Goal: Ask a question

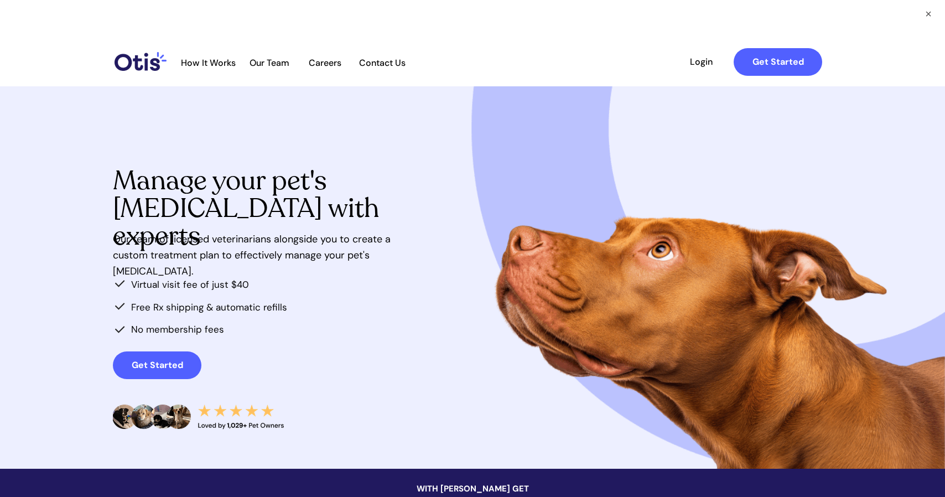
click at [197, 64] on span "How It Works" at bounding box center [208, 63] width 66 height 11
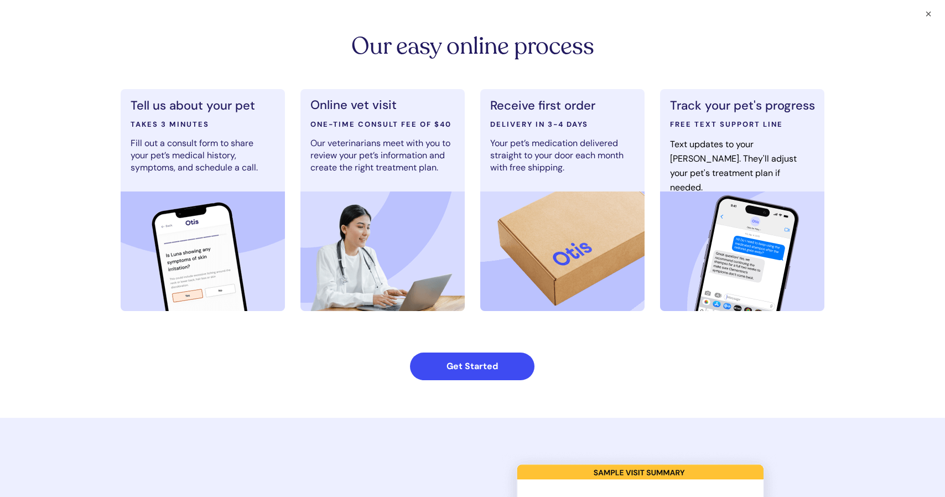
click at [431, 367] on span "Get Started" at bounding box center [472, 366] width 124 height 11
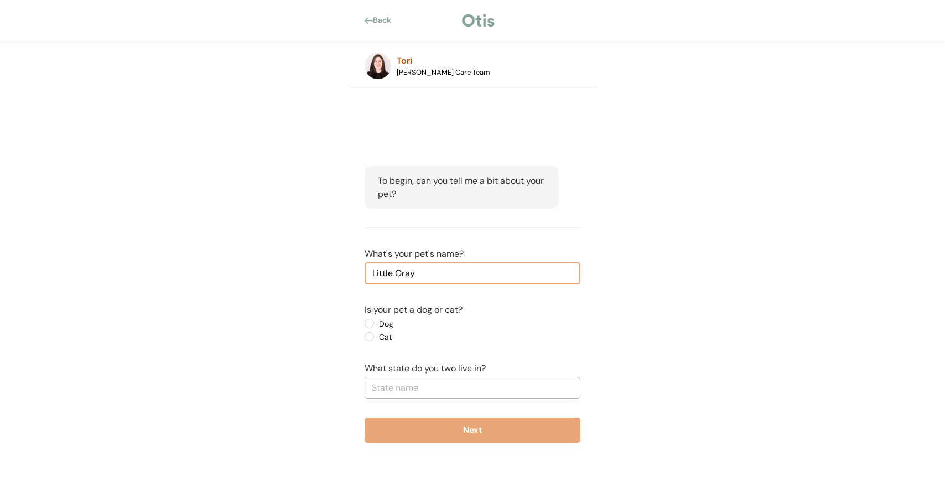
type input "Little Gray"
click at [379, 337] on label "Cat" at bounding box center [425, 337] width 100 height 8
click at [363, 327] on input "Cat" at bounding box center [359, 323] width 7 height 7
radio input "true"
click at [403, 387] on input "text" at bounding box center [472, 388] width 216 height 22
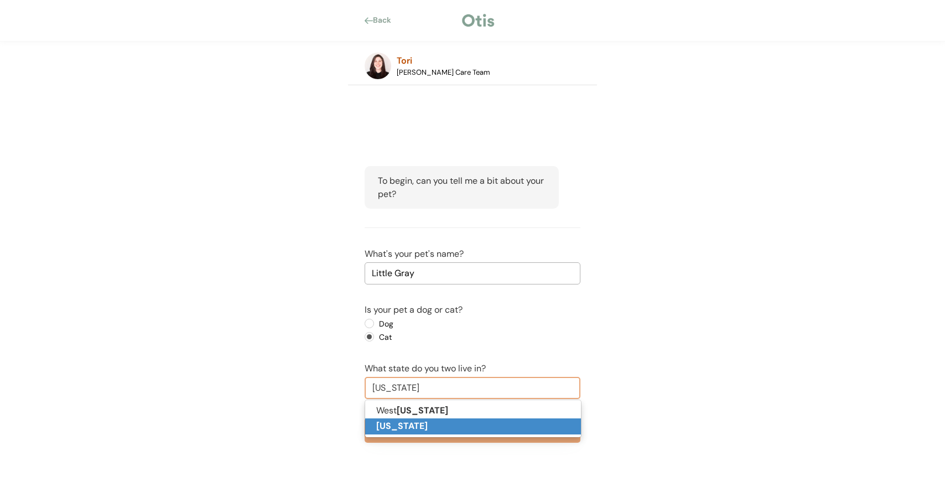
click at [404, 423] on strong "Virginia" at bounding box center [401, 426] width 51 height 12
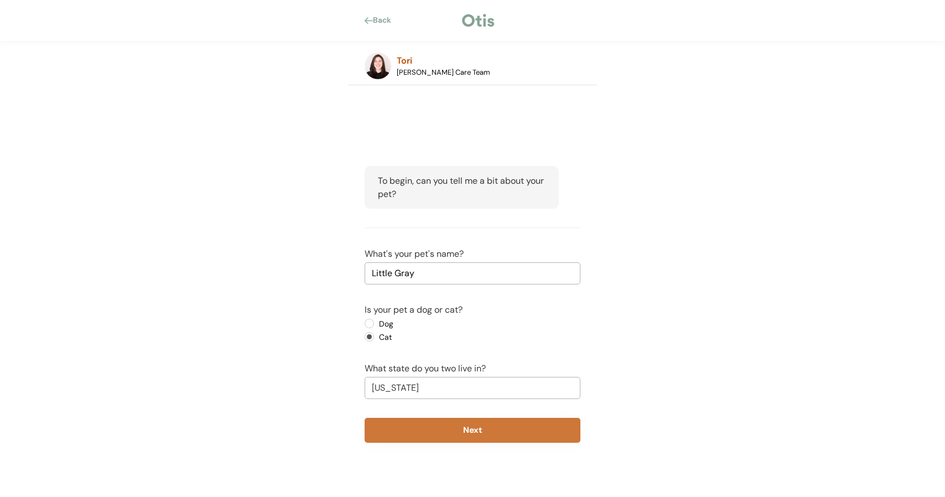
type input "Virginia"
click at [444, 431] on button "Next" at bounding box center [472, 430] width 216 height 25
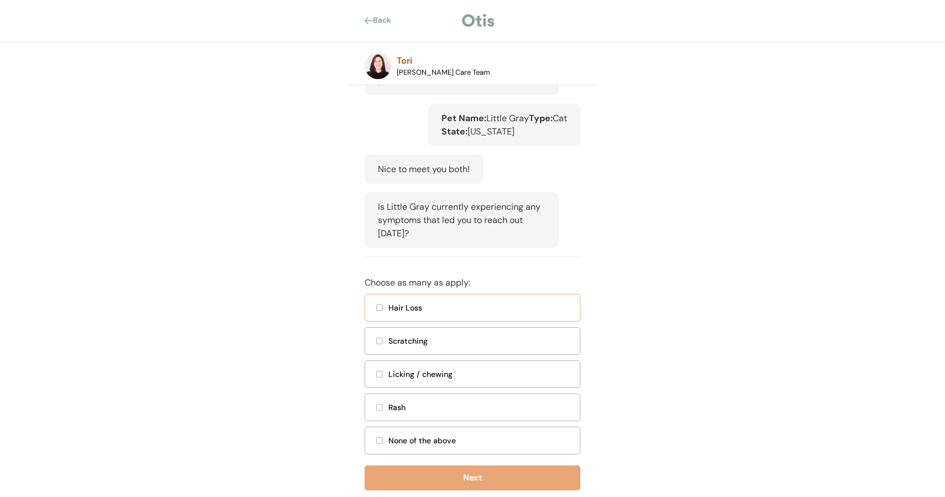
scroll to position [163, 0]
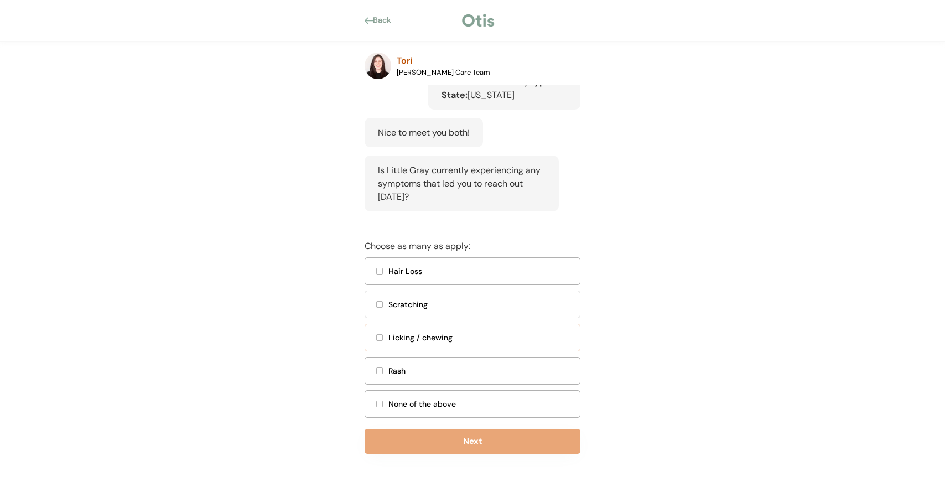
click at [377, 340] on div at bounding box center [380, 338] width 6 height 6
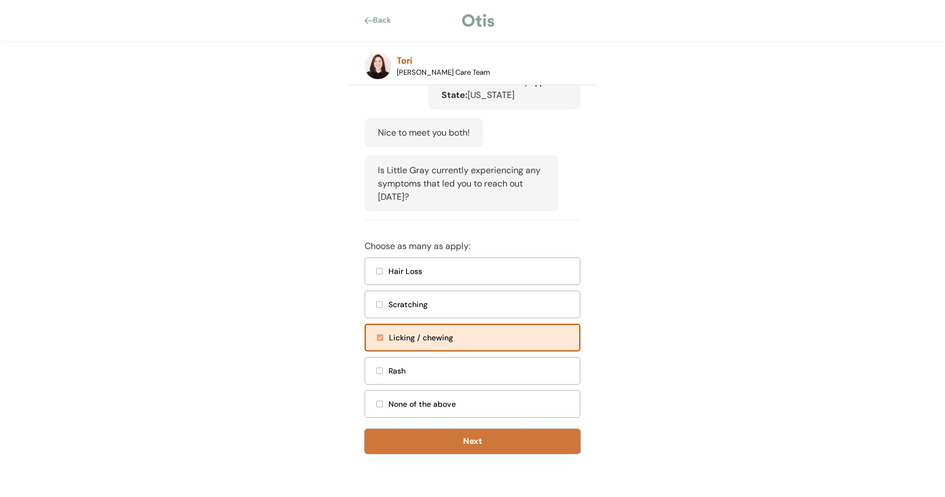
click at [448, 444] on button "Next" at bounding box center [472, 441] width 216 height 25
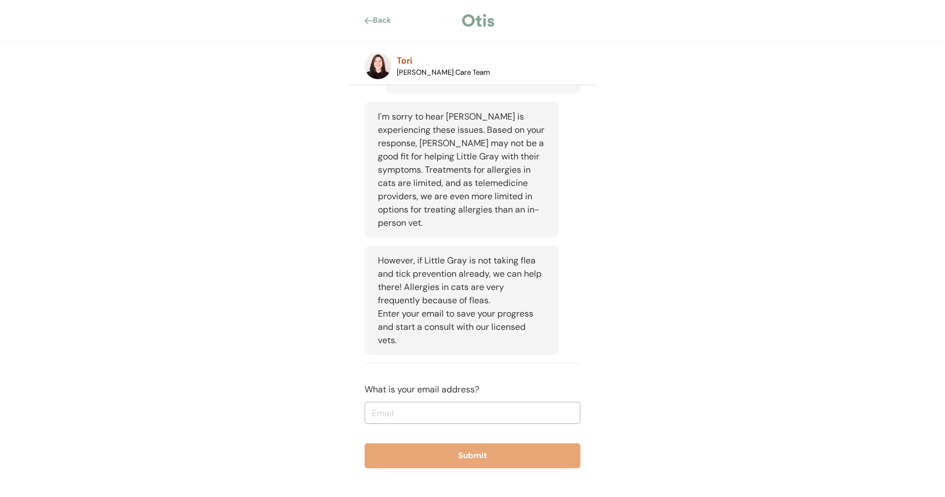
scroll to position [359, 0]
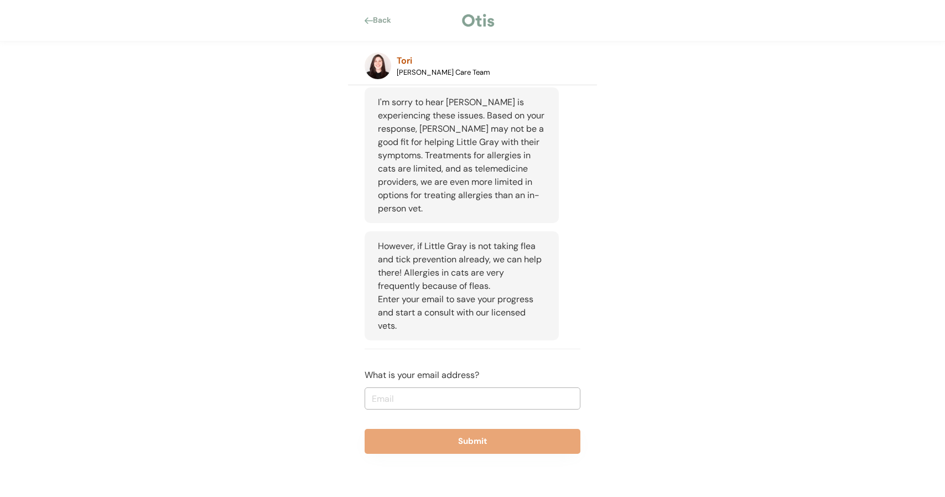
click at [381, 23] on div "Back" at bounding box center [385, 20] width 25 height 11
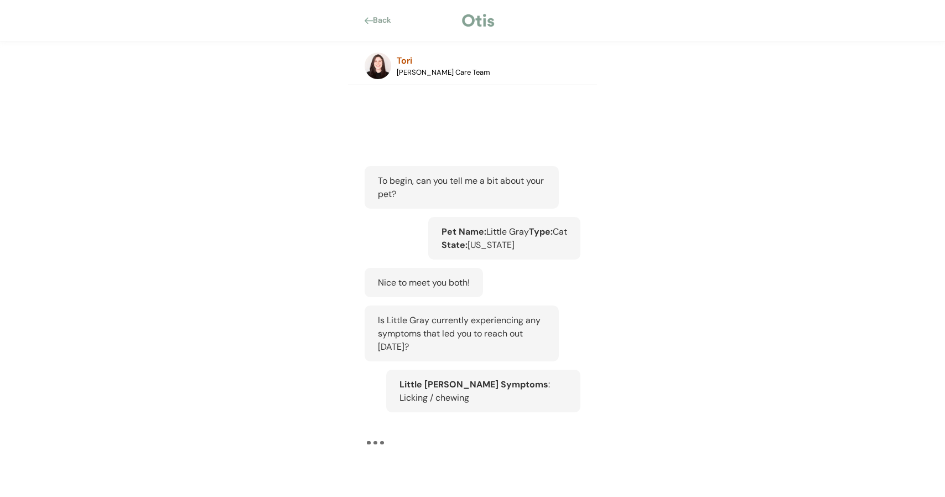
click at [381, 23] on div "Back" at bounding box center [385, 20] width 25 height 11
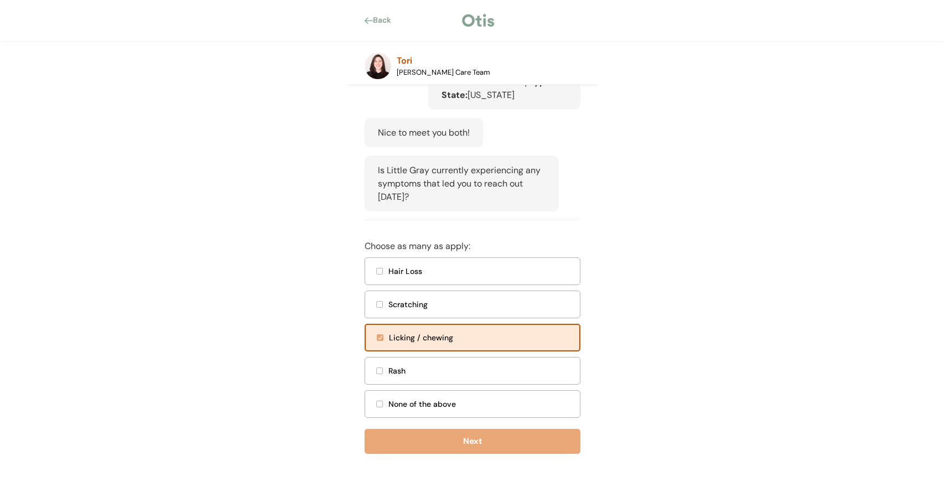
click at [381, 23] on div "Back" at bounding box center [385, 20] width 25 height 11
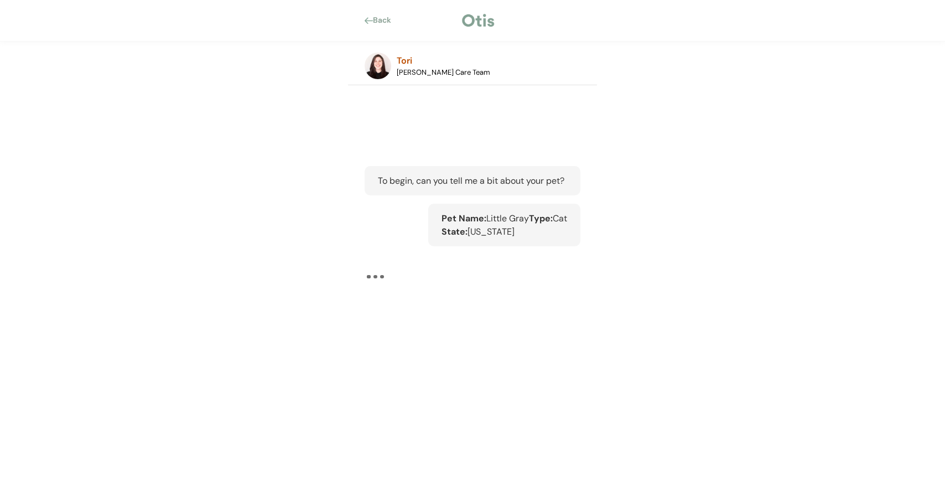
click at [381, 23] on div "Back" at bounding box center [385, 20] width 25 height 11
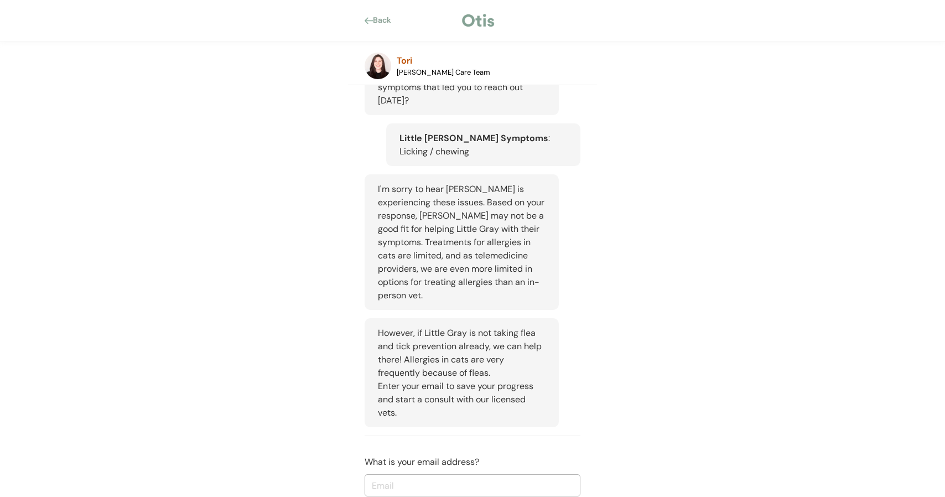
scroll to position [272, 0]
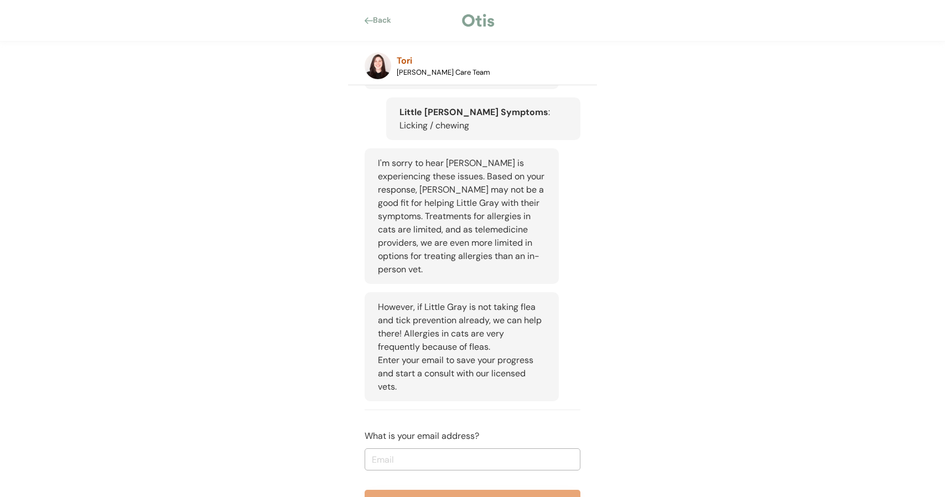
click at [381, 23] on div "Back" at bounding box center [385, 20] width 25 height 11
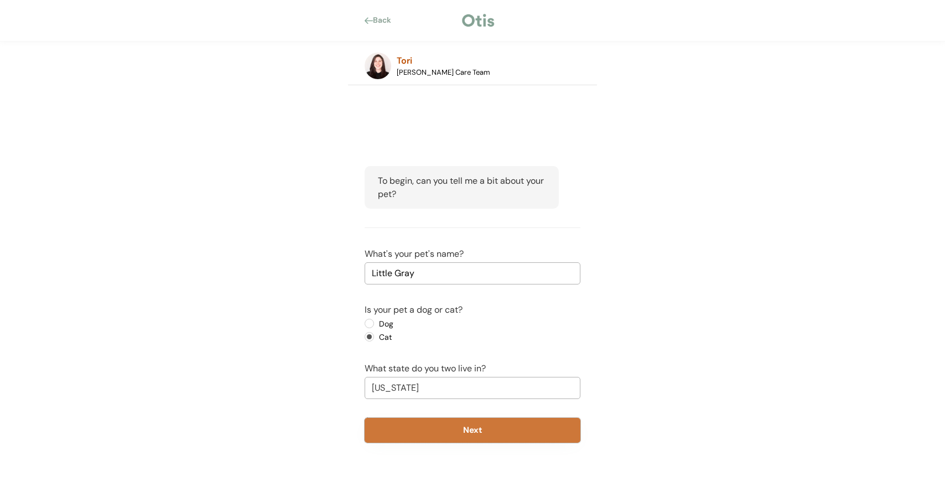
click at [456, 427] on button "Next" at bounding box center [472, 430] width 216 height 25
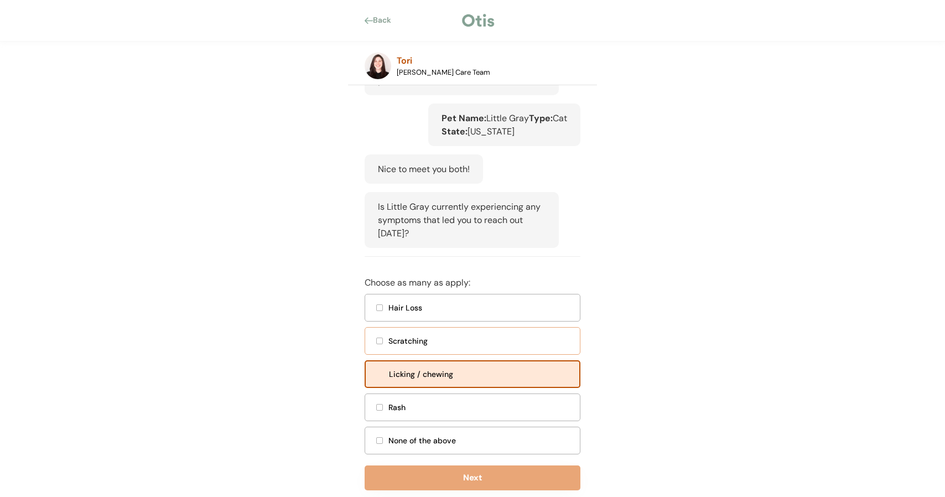
scroll to position [163, 0]
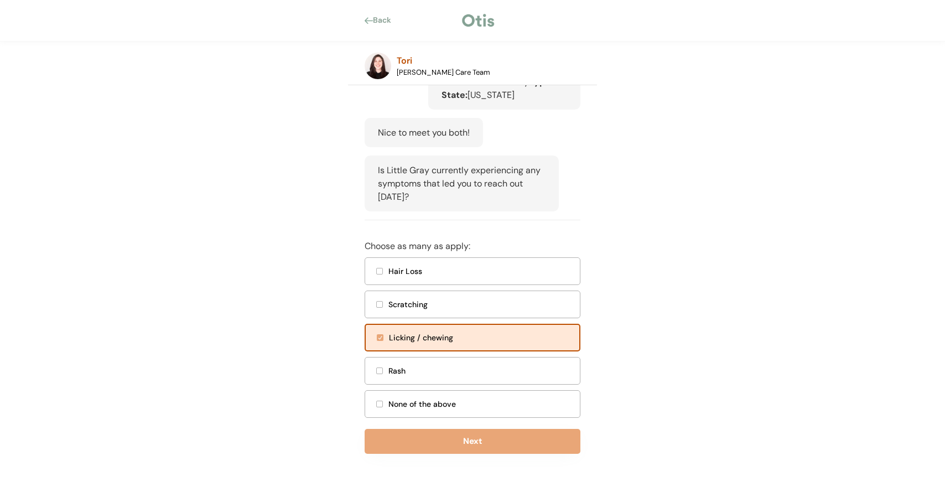
click at [379, 334] on div at bounding box center [380, 337] width 7 height 7
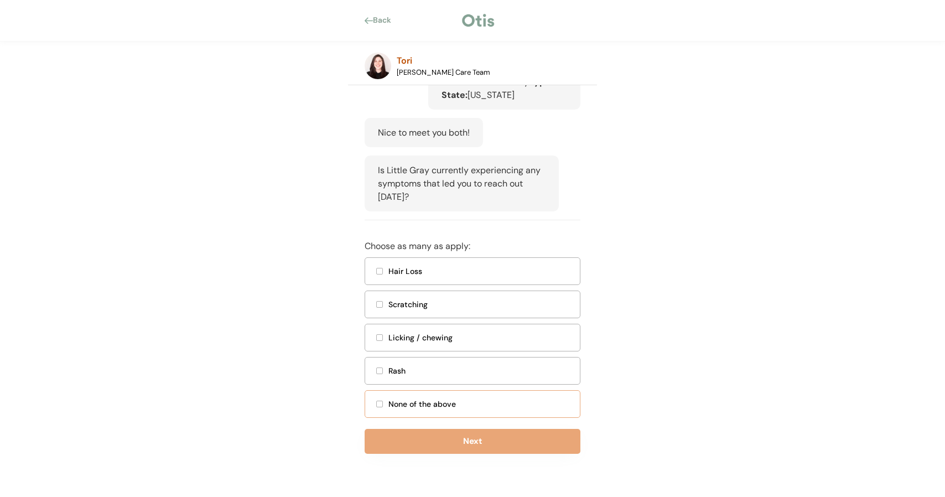
click at [387, 398] on div "None of the above" at bounding box center [472, 404] width 216 height 28
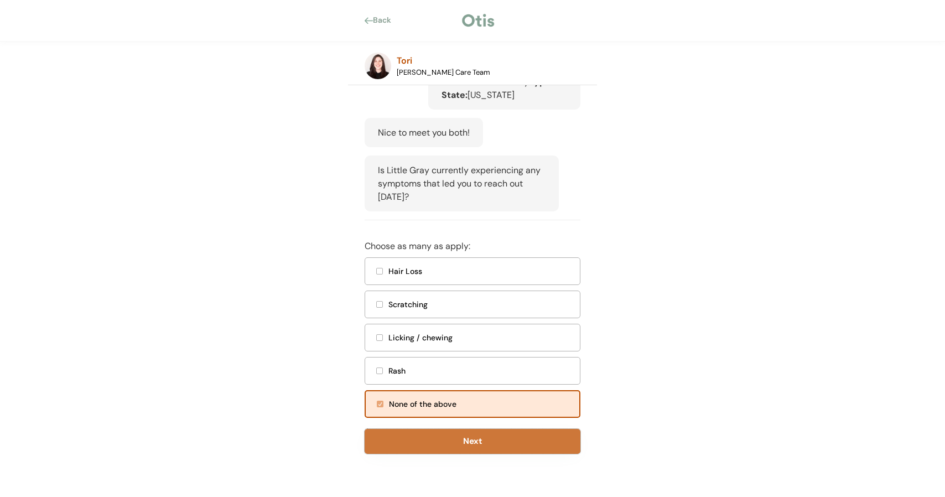
click at [455, 440] on button "Next" at bounding box center [472, 441] width 216 height 25
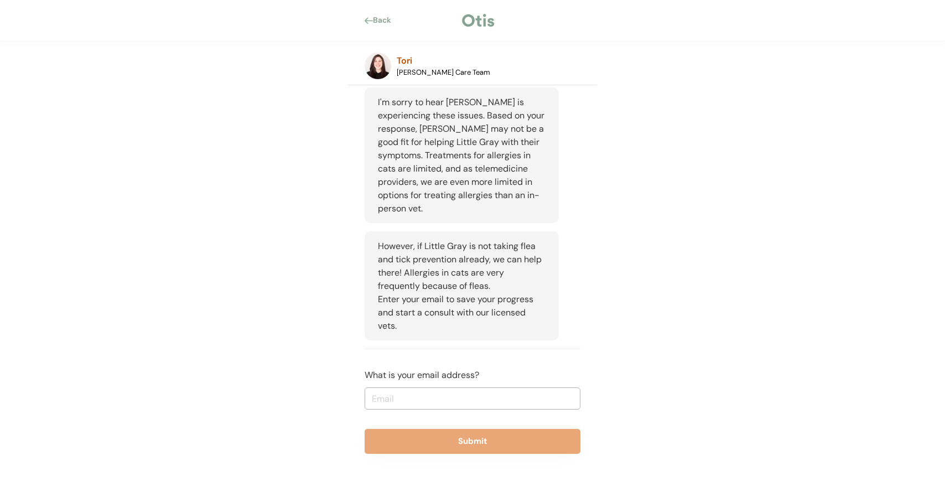
scroll to position [359, 0]
click at [442, 396] on input "email" at bounding box center [472, 398] width 216 height 22
type input "contact@sailfishfeatures.com"
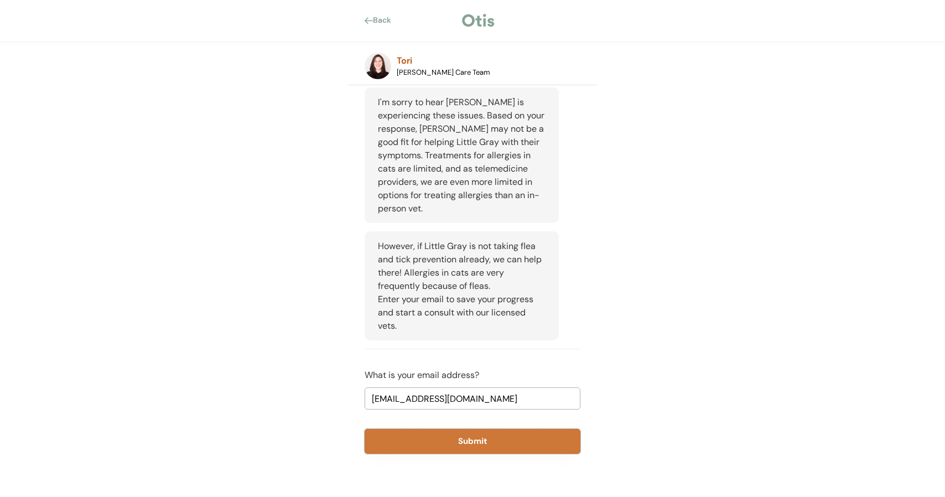
click at [459, 444] on button "Submit" at bounding box center [472, 441] width 216 height 25
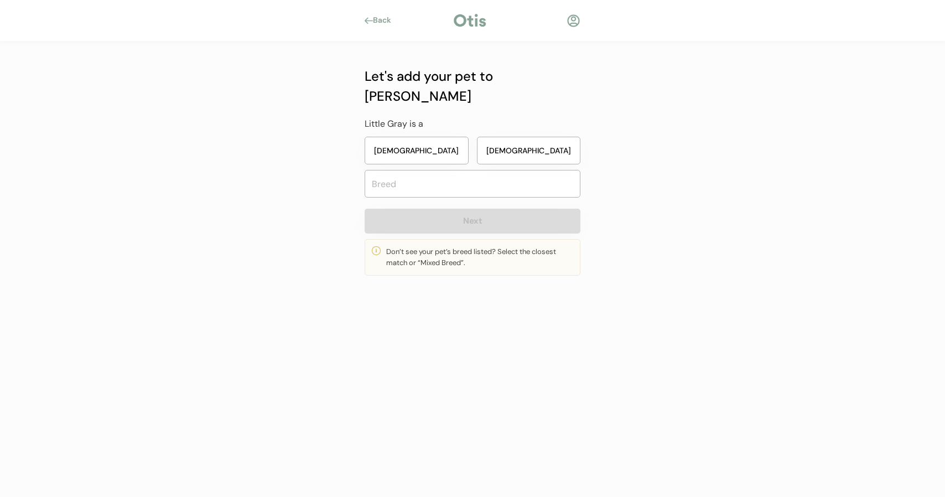
click at [526, 137] on button "Male" at bounding box center [529, 151] width 104 height 28
click at [494, 170] on input "text" at bounding box center [472, 184] width 216 height 28
type input "j"
type input "Russian"
type input "Russian Blue"
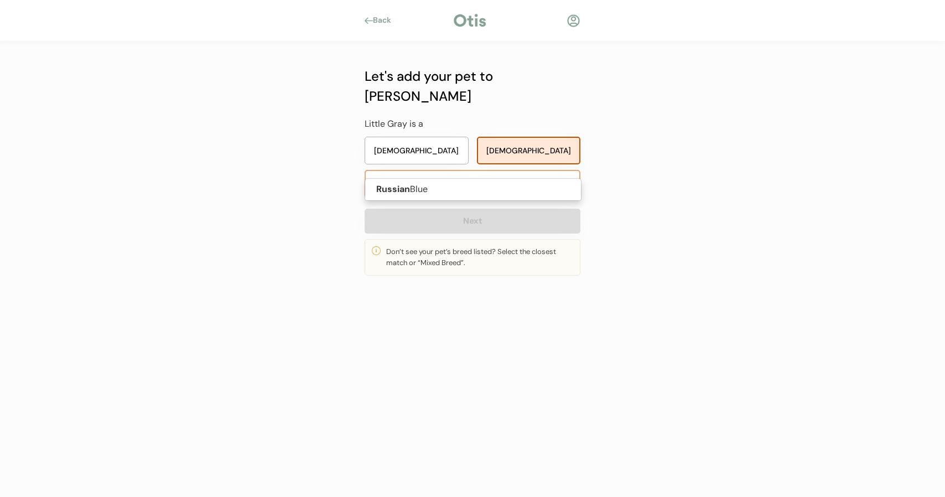
type input "Russian Blu"
click at [477, 190] on p "Russian Blue" at bounding box center [473, 189] width 216 height 16
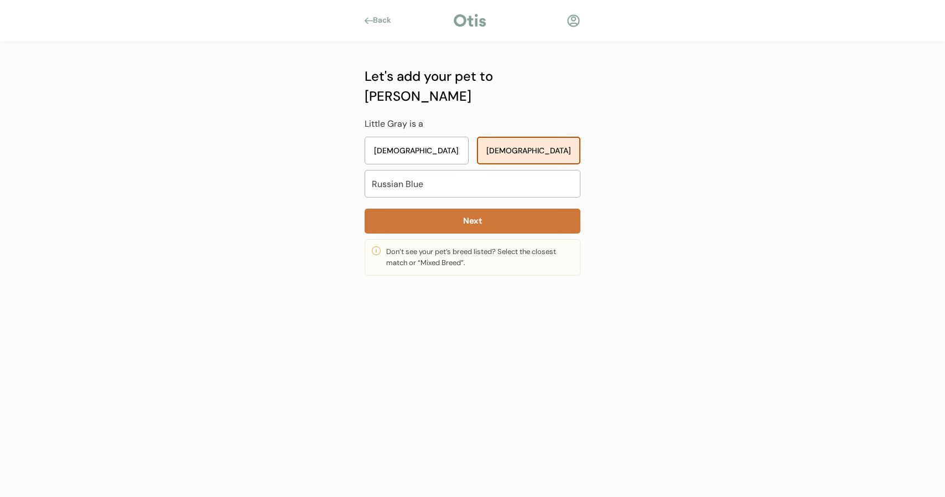
type input "Russian Blue"
click at [472, 208] on button "Next" at bounding box center [472, 220] width 216 height 25
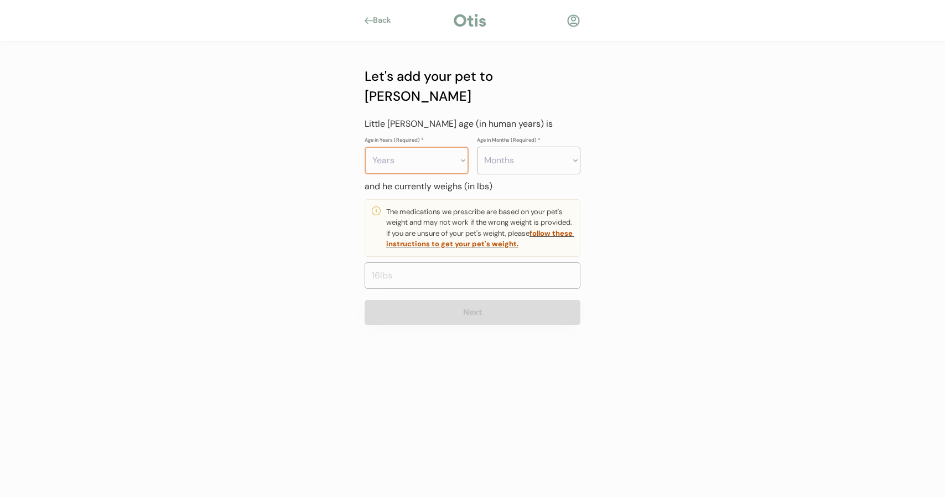
click at [426, 152] on select "Years 0 1 2 3 4 5 6 7 8 9 10 11 12 13 14 15 16 17 18 19 20" at bounding box center [416, 161] width 104 height 28
click at [364, 147] on select "Years 0 1 2 3 4 5 6 7 8 9 10 11 12 13 14 15 16 17 18 19 20" at bounding box center [416, 161] width 104 height 28
click at [457, 147] on select "Years 0 1 2 3 4 5 6 7 8 9 10 11 12 13 14 15 16 17 18 19 20" at bounding box center [416, 161] width 104 height 28
select select "15"
click at [364, 147] on select "Years 0 1 2 3 4 5 6 7 8 9 10 11 12 13 14 15 16 17 18 19 20" at bounding box center [416, 161] width 104 height 28
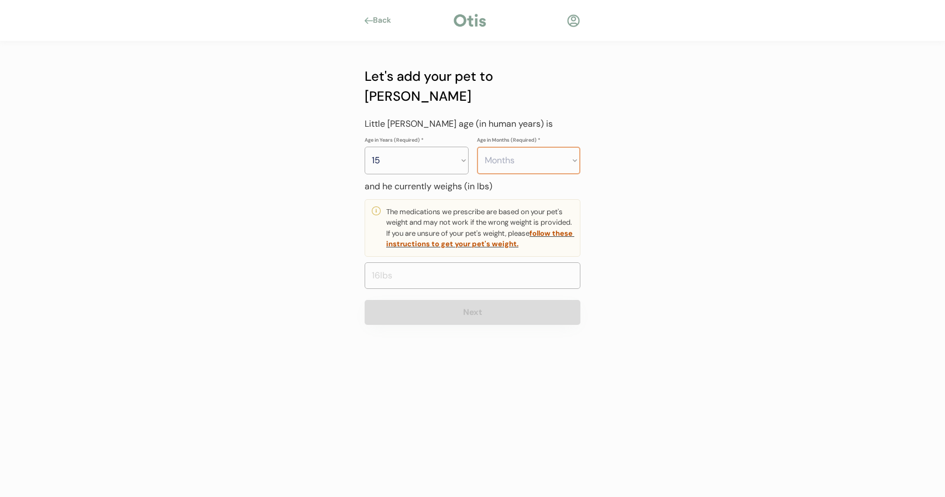
click at [530, 147] on select "Months 0 1 2 3 4 5 6 7 8 9 10 11" at bounding box center [529, 161] width 104 height 28
select select "0"
click at [477, 147] on select "Months 0 1 2 3 4 5 6 7 8 9 10 11" at bounding box center [529, 161] width 104 height 28
click at [468, 262] on input "input" at bounding box center [472, 275] width 216 height 27
type input "11.0"
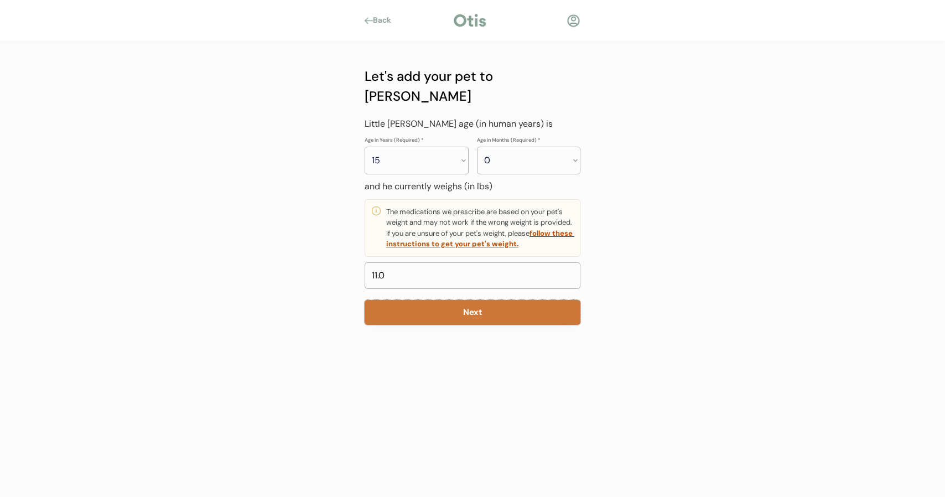
click at [506, 304] on button "Next" at bounding box center [472, 312] width 216 height 25
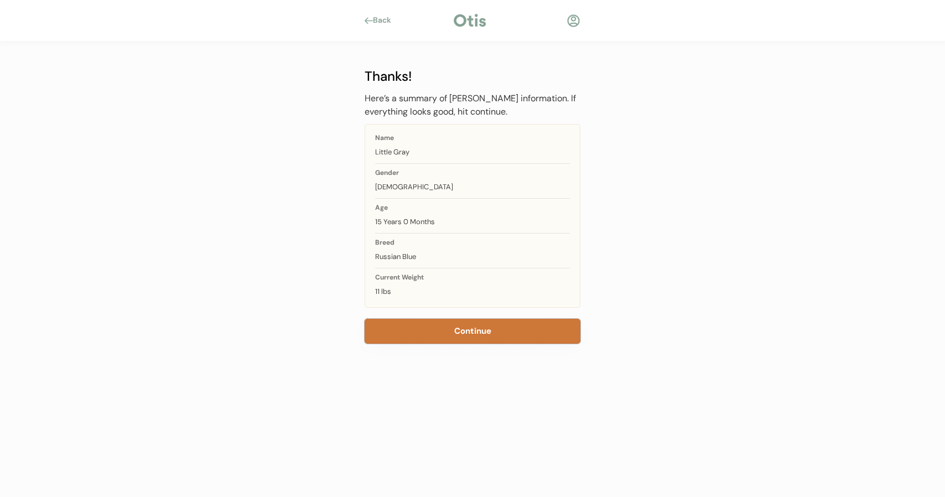
click at [507, 334] on button "Continue" at bounding box center [472, 331] width 216 height 25
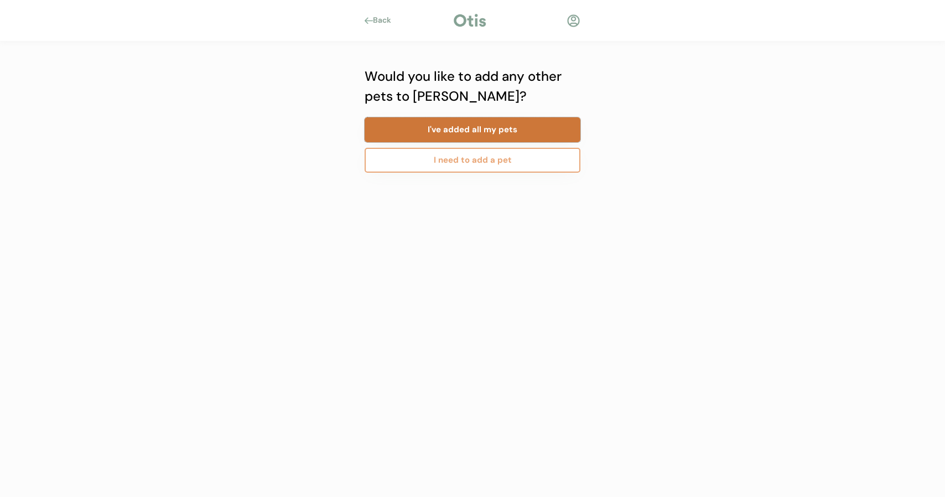
click at [478, 126] on button "I've added all my pets" at bounding box center [472, 129] width 216 height 25
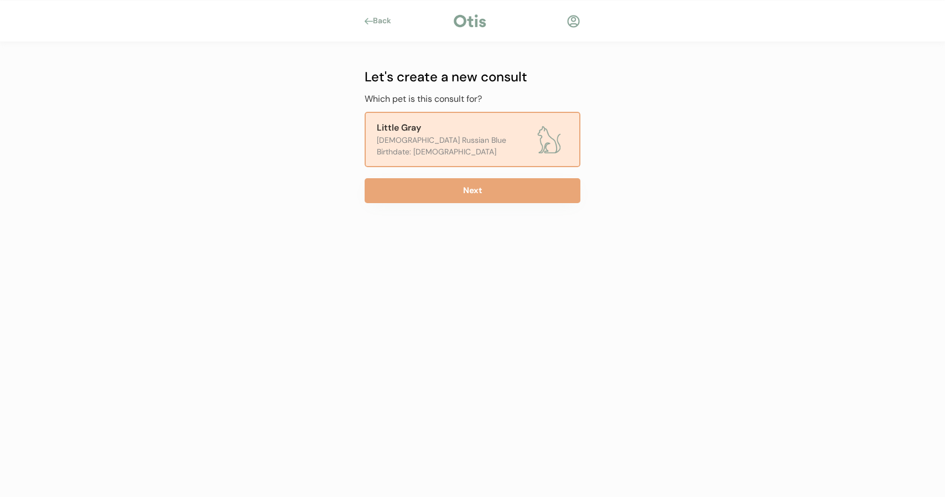
click at [489, 149] on div "Birthdate: October 2010" at bounding box center [453, 152] width 153 height 12
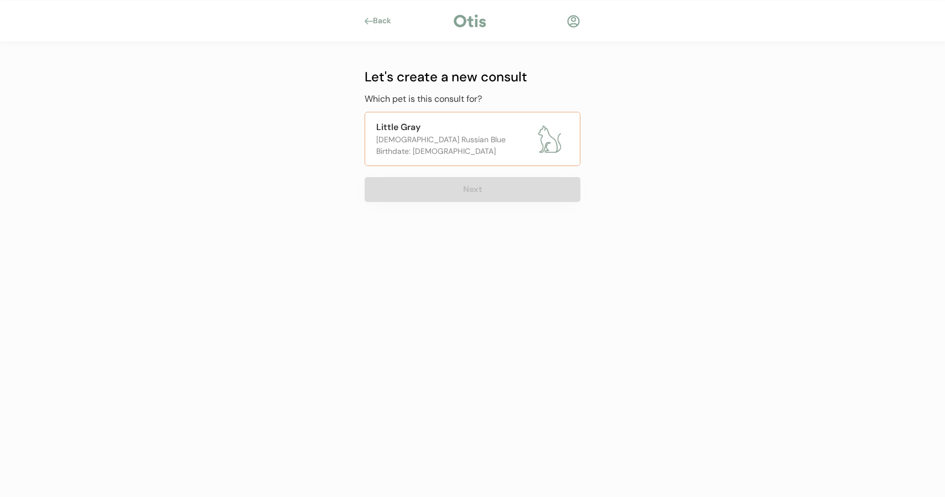
click at [490, 133] on div "Little Gray" at bounding box center [453, 127] width 154 height 13
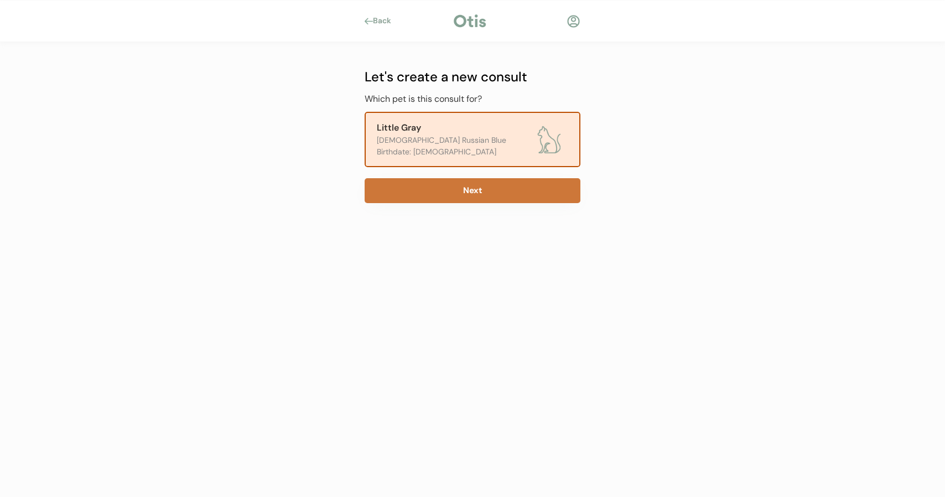
click at [481, 187] on button "Next" at bounding box center [472, 190] width 216 height 25
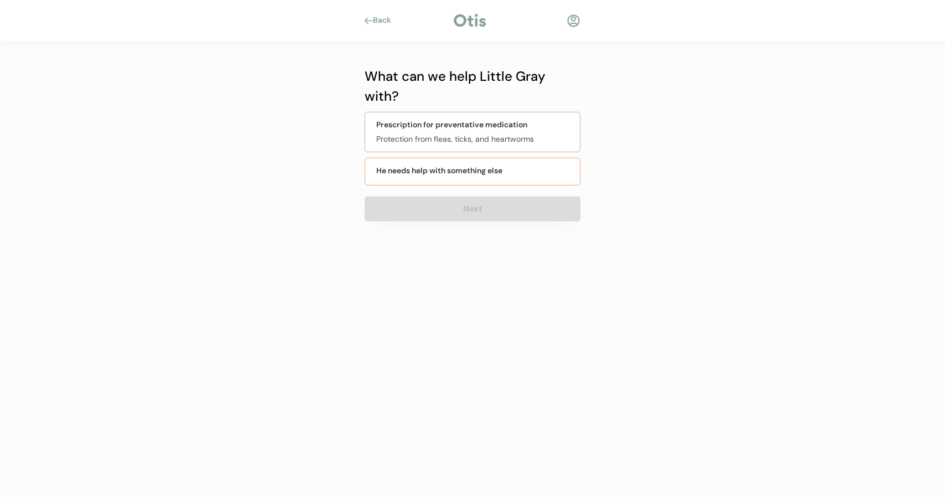
click at [477, 172] on div "He needs help with something else" at bounding box center [439, 171] width 126 height 12
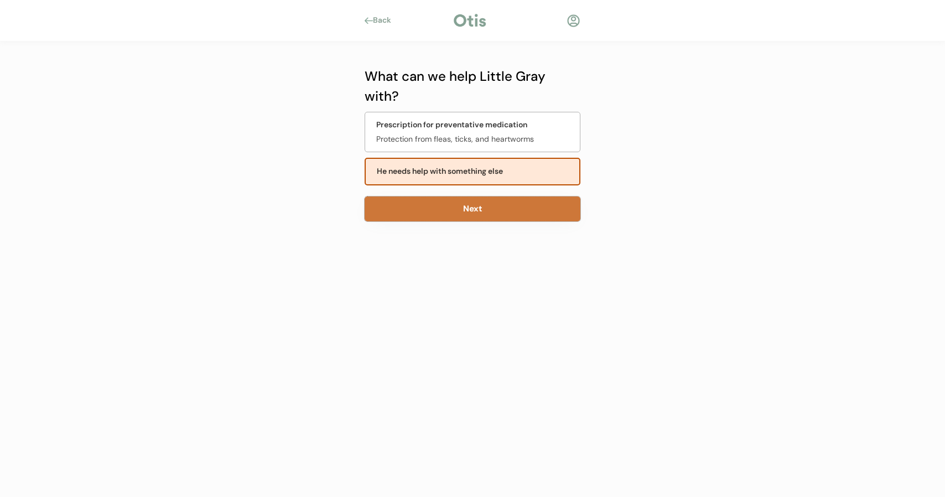
click at [465, 216] on button "Next" at bounding box center [472, 208] width 216 height 25
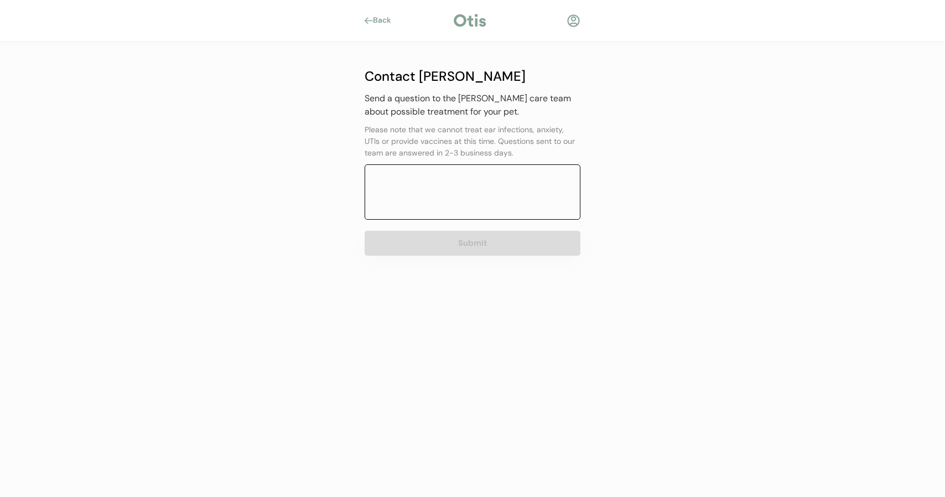
click at [453, 196] on textarea at bounding box center [472, 191] width 216 height 55
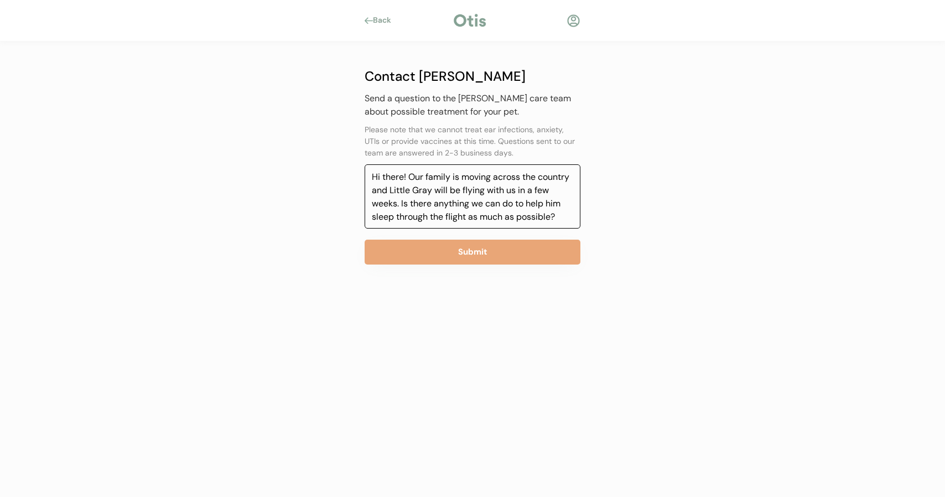
click at [392, 219] on textarea "Hi there! Our family is moving across the country and Little Gray will be flyin…" at bounding box center [472, 196] width 216 height 64
click at [498, 236] on div "Contact Otis Send a question to the Otis care team about possible treatment for…" at bounding box center [472, 165] width 216 height 198
drag, startPoint x: 514, startPoint y: 190, endPoint x: 395, endPoint y: 204, distance: 119.1
click at [395, 204] on textarea "Hi there! Our family is moving across the country and Little Gray will be flyin…" at bounding box center [472, 196] width 216 height 64
click at [552, 221] on textarea "Hi there! Our family is moving across the country and Little Gray will be flyin…" at bounding box center [472, 196] width 216 height 64
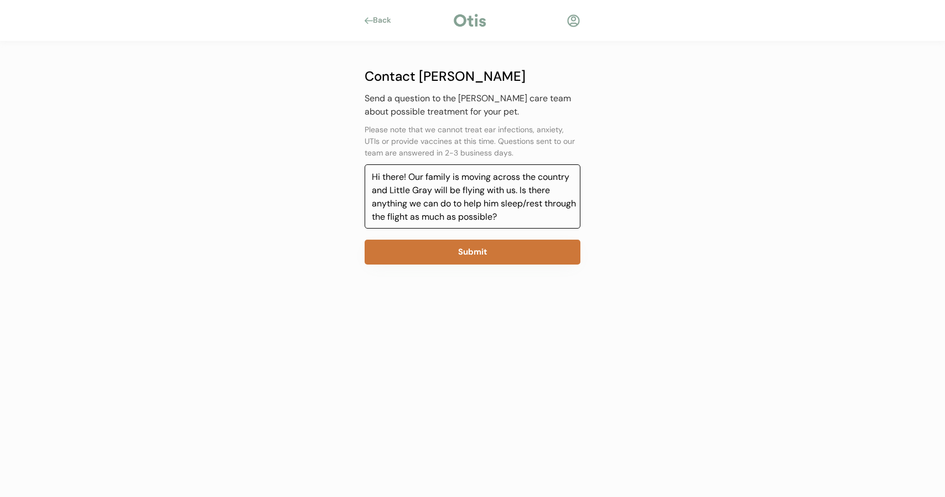
type textarea "Hi there! Our family is moving across the country and Little Gray will be flyin…"
click at [540, 251] on button "Submit" at bounding box center [472, 251] width 216 height 25
